Goal: Task Accomplishment & Management: Complete application form

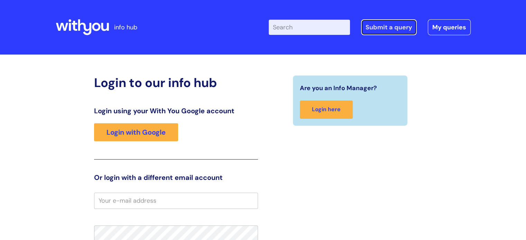
click at [388, 34] on link "Submit a query" at bounding box center [389, 27] width 56 height 16
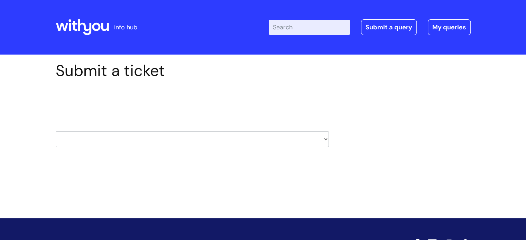
click at [282, 143] on select "HR / People IT and Support Clinical Drug Alerts Finance Accounts Data Support T…" at bounding box center [192, 139] width 273 height 16
select select "systems"
click at [56, 131] on select "HR / People IT and Support Clinical Drug Alerts Finance Accounts Data Support T…" at bounding box center [192, 139] width 273 height 16
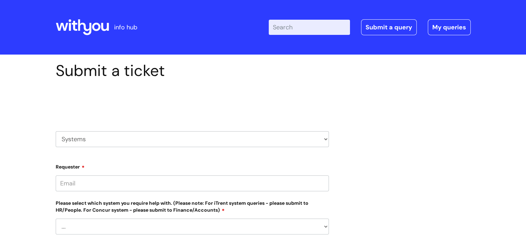
click at [214, 185] on input "Requester" at bounding box center [192, 184] width 273 height 16
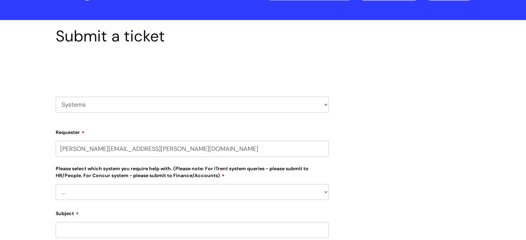
type input "[PERSON_NAME][EMAIL_ADDRESS][PERSON_NAME][DOMAIN_NAME]"
click at [217, 188] on div "Please select which system you require help with. (Please note: For iTrent syst…" at bounding box center [192, 182] width 273 height 36
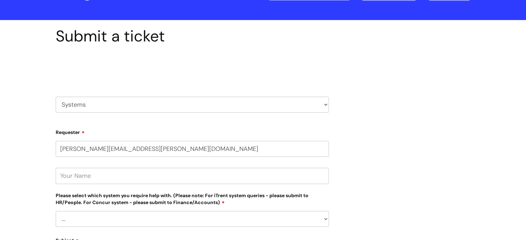
select select "Something else"
click at [56, 211] on select "... [PERSON_NAME] Helpdesk [DATE][DOMAIN_NAME] Nebula fault ILLY CarePath fault…" at bounding box center [192, 219] width 273 height 16
click at [179, 176] on input "text" at bounding box center [192, 176] width 273 height 16
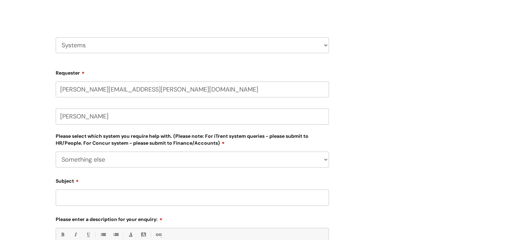
scroll to position [173, 0]
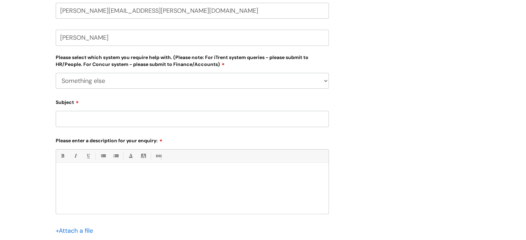
type input "[PERSON_NAME]"
click at [110, 121] on input "Subject" at bounding box center [192, 119] width 273 height 16
type input "Nebula Request"
click at [84, 182] on div at bounding box center [192, 190] width 272 height 48
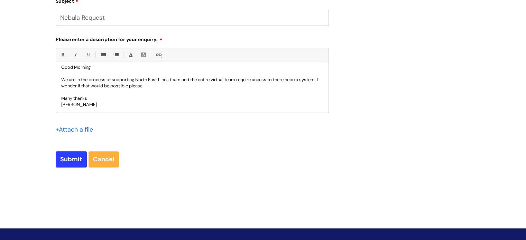
scroll to position [276, 0]
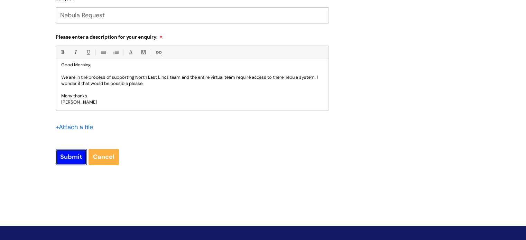
click at [82, 157] on input "Submit" at bounding box center [71, 157] width 31 height 16
type input "Please Wait..."
